Goal: Check status: Check status

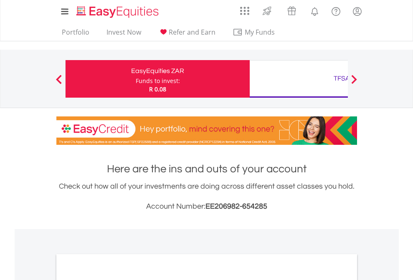
click at [136, 79] on div "Funds to invest:" at bounding box center [158, 81] width 44 height 8
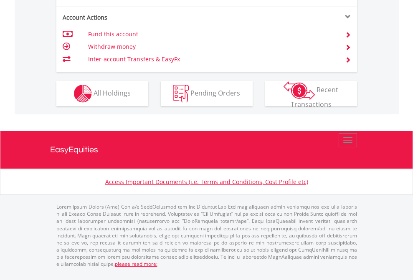
scroll to position [851, 0]
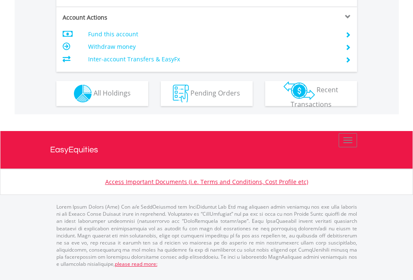
scroll to position [801, 0]
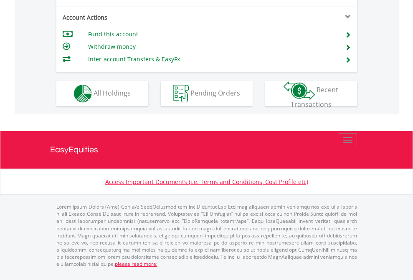
scroll to position [801, 0]
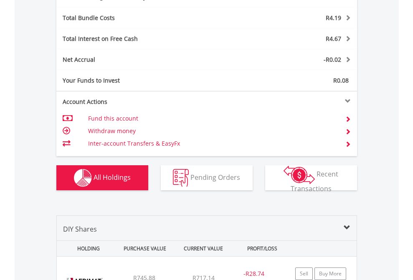
scroll to position [996, 0]
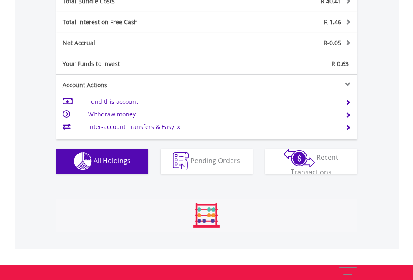
scroll to position [979, 0]
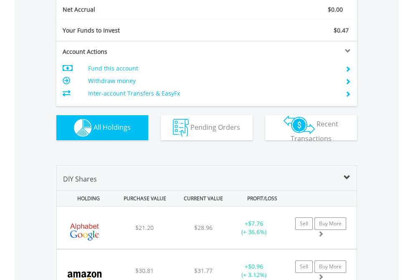
scroll to position [946, 0]
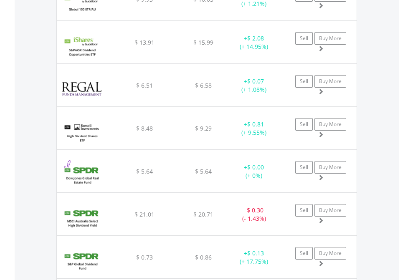
scroll to position [60, 0]
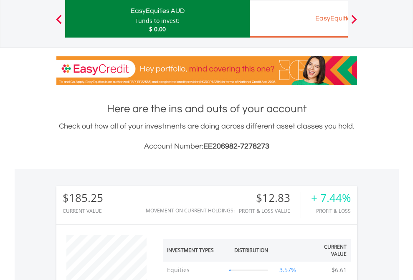
click at [299, 19] on div "EasyEquities EUR" at bounding box center [342, 19] width 174 height 12
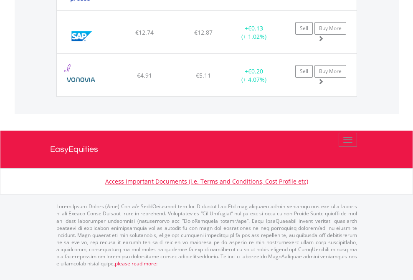
scroll to position [80, 131]
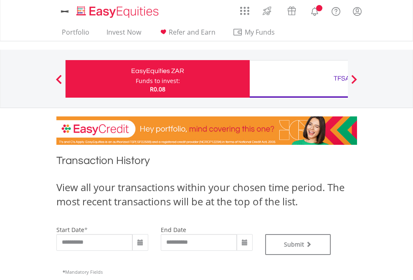
type input "**********"
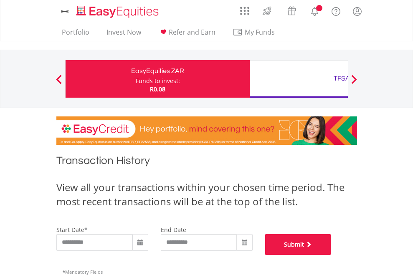
click at [331, 255] on button "Submit" at bounding box center [298, 244] width 66 height 21
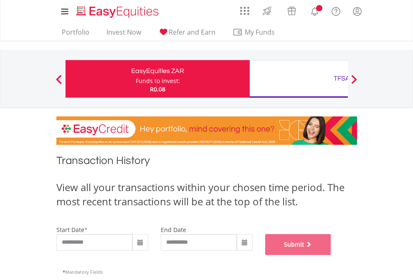
scroll to position [339, 0]
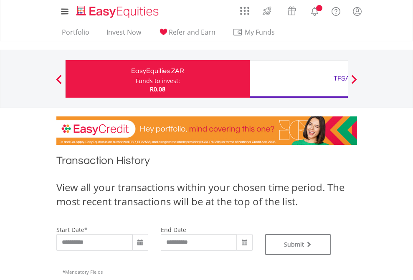
click at [299, 79] on div "TFSA" at bounding box center [342, 79] width 174 height 12
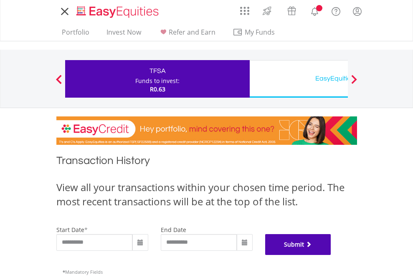
click at [331, 255] on button "Submit" at bounding box center [298, 244] width 66 height 21
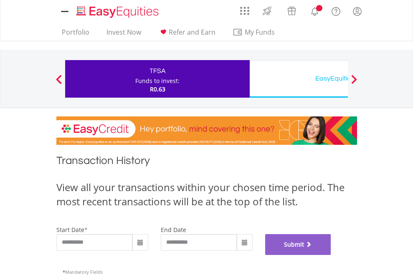
scroll to position [339, 0]
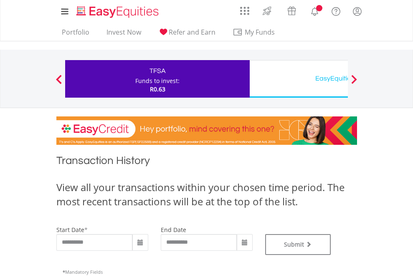
click at [299, 79] on div "EasyEquities USD" at bounding box center [342, 79] width 174 height 12
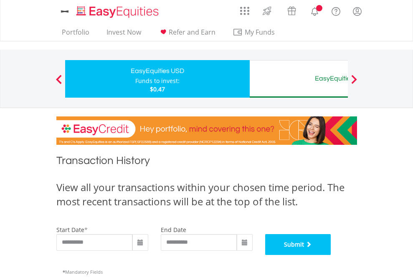
click at [331, 255] on button "Submit" at bounding box center [298, 244] width 66 height 21
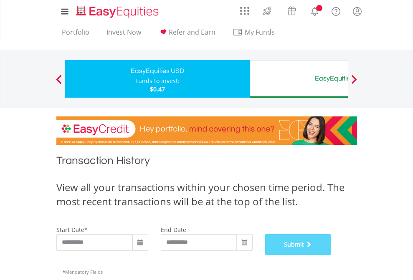
scroll to position [339, 0]
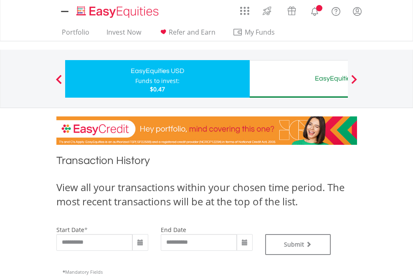
click at [299, 79] on div "EasyEquities AUD" at bounding box center [342, 79] width 174 height 12
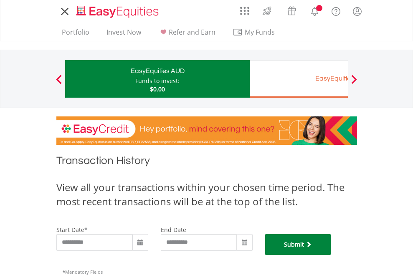
click at [331, 255] on button "Submit" at bounding box center [298, 244] width 66 height 21
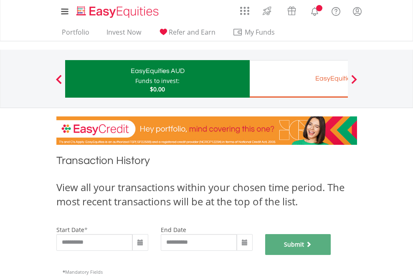
scroll to position [339, 0]
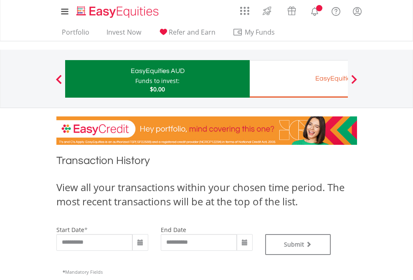
click at [299, 79] on div "EasyEquities EUR" at bounding box center [342, 79] width 174 height 12
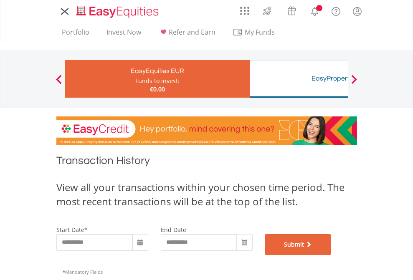
click at [331, 255] on button "Submit" at bounding box center [298, 244] width 66 height 21
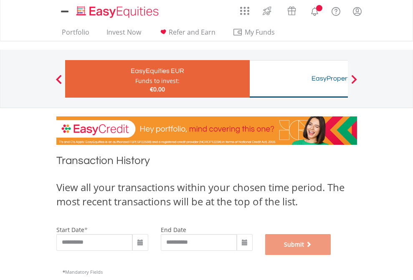
scroll to position [339, 0]
